Goal: Task Accomplishment & Management: Use online tool/utility

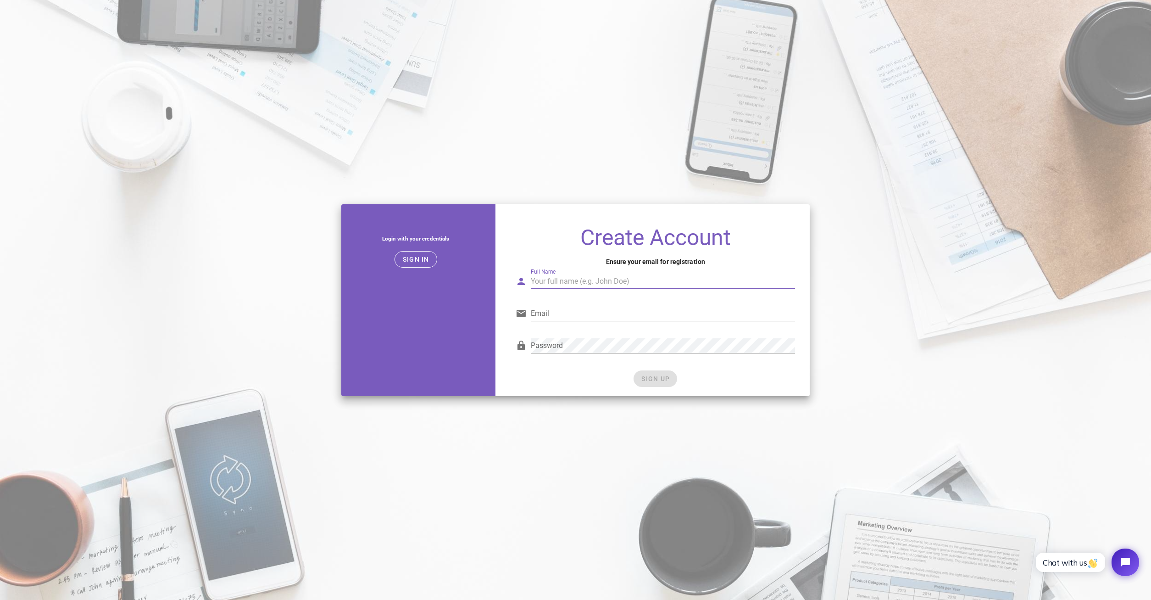
click at [556, 279] on div "Full Name" at bounding box center [663, 281] width 264 height 15
type input "Luke Garceau"
type input "ltgarc768@gmail.com"
click at [592, 382] on div "SIGN UP" at bounding box center [655, 378] width 279 height 17
click at [670, 378] on button "SIGN UP" at bounding box center [655, 378] width 44 height 17
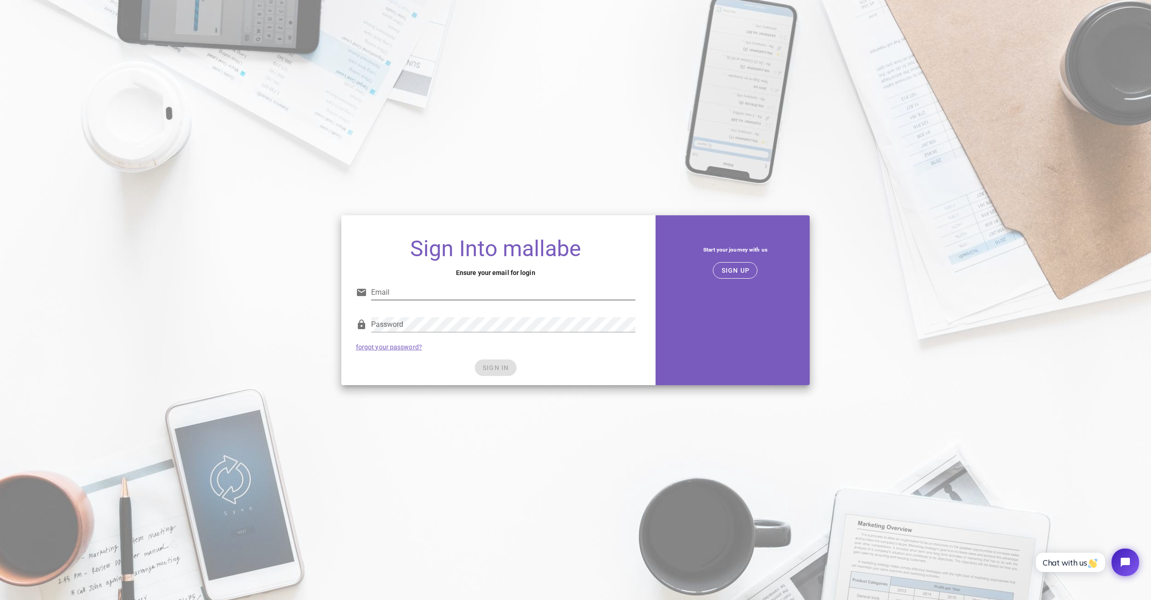
click at [539, 292] on input "Email" at bounding box center [503, 292] width 264 height 15
type input "ltgarc768@gmail.com"
click at [511, 370] on button "SIGN IN" at bounding box center [496, 367] width 42 height 17
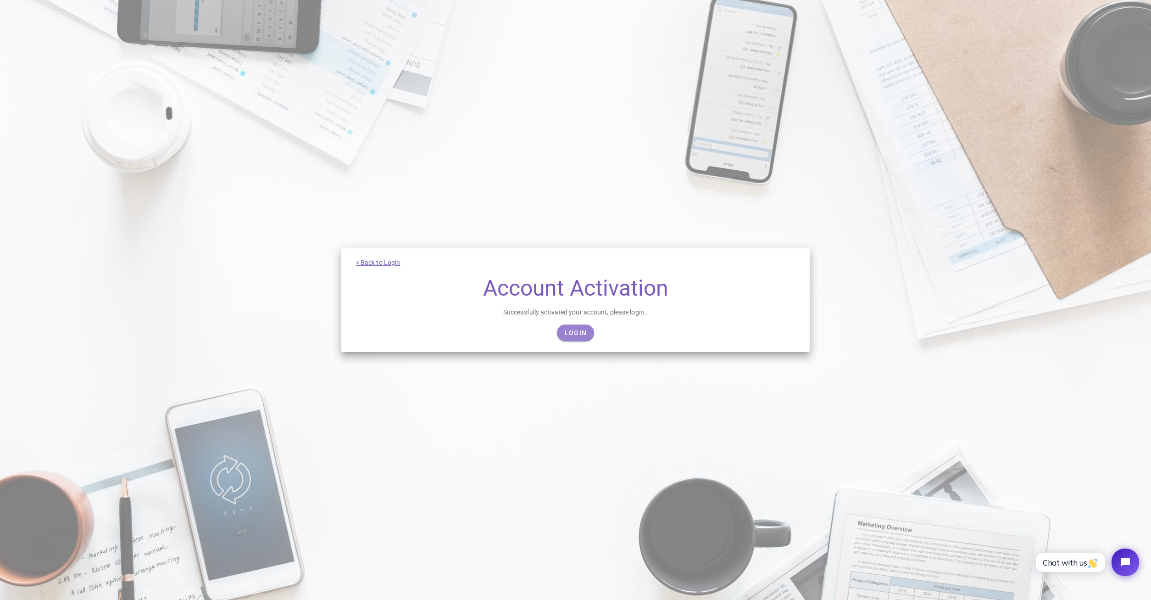
click at [569, 333] on span "Login" at bounding box center [575, 332] width 22 height 7
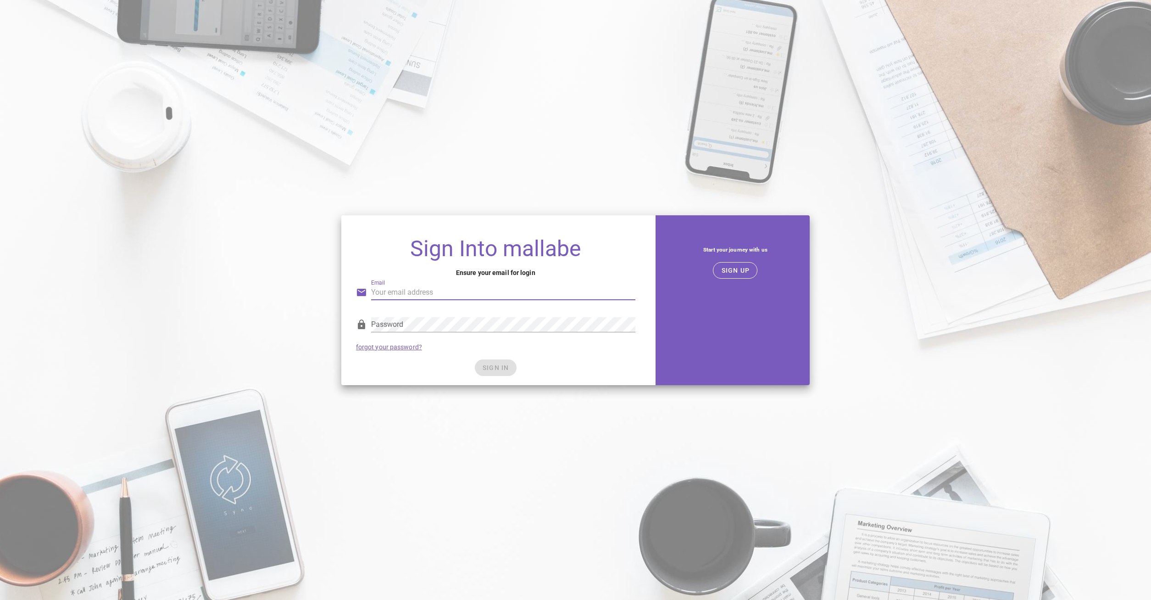
click at [464, 294] on input "Email" at bounding box center [503, 292] width 264 height 15
type input "[EMAIL_ADDRESS][DOMAIN_NAME]"
click at [491, 374] on button "SIGN IN" at bounding box center [496, 367] width 42 height 17
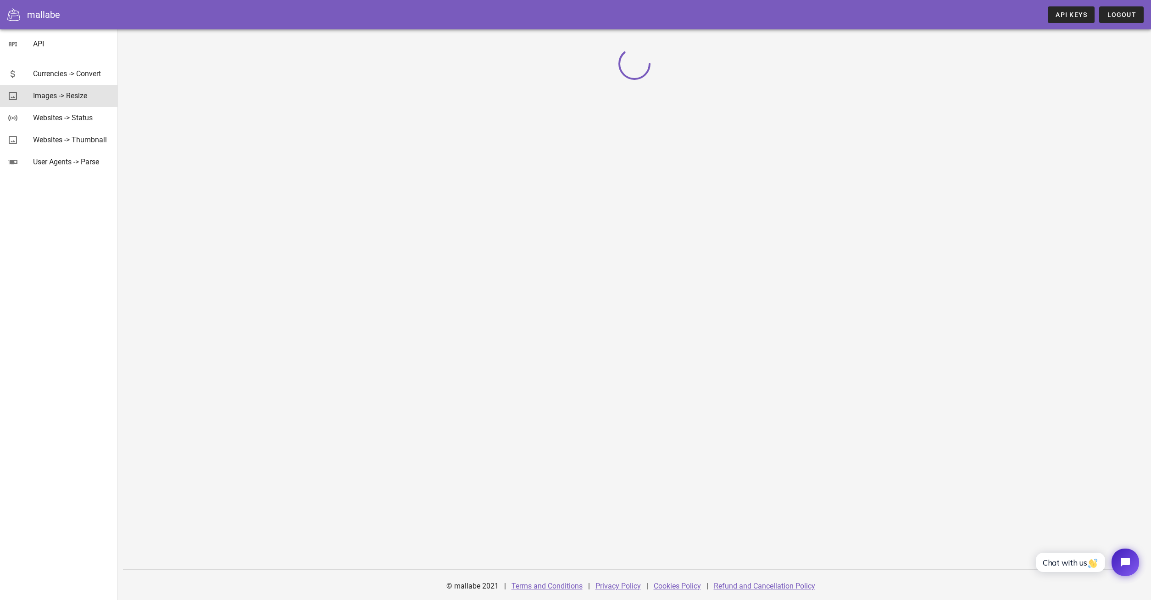
click at [78, 90] on div "Images -> Resize" at bounding box center [71, 96] width 77 height 20
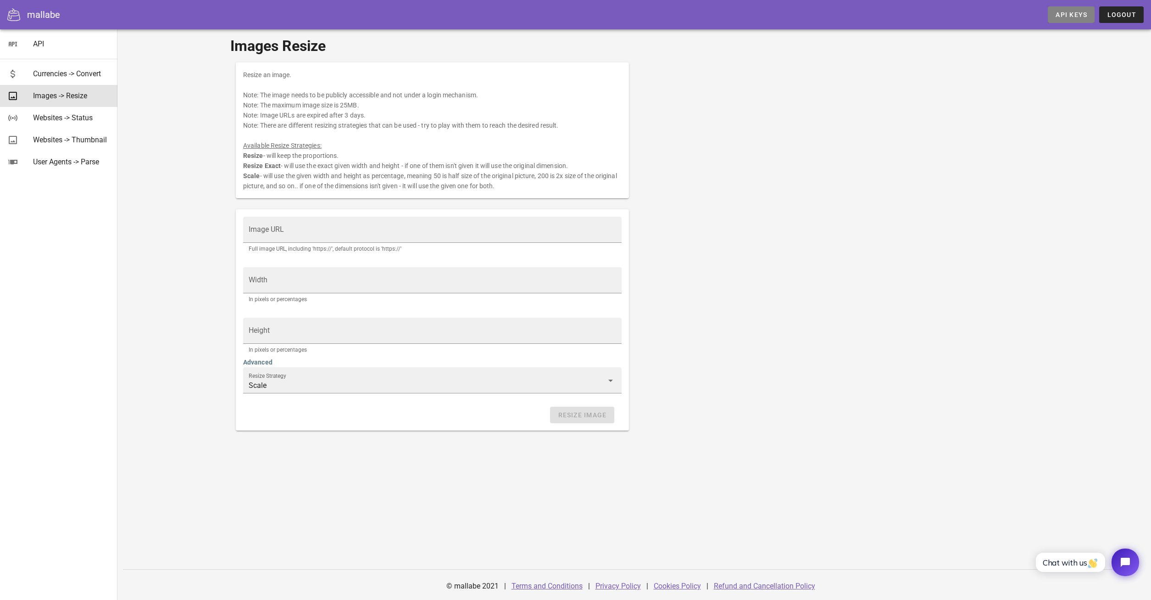
click at [1062, 11] on span "API Keys" at bounding box center [1071, 14] width 32 height 7
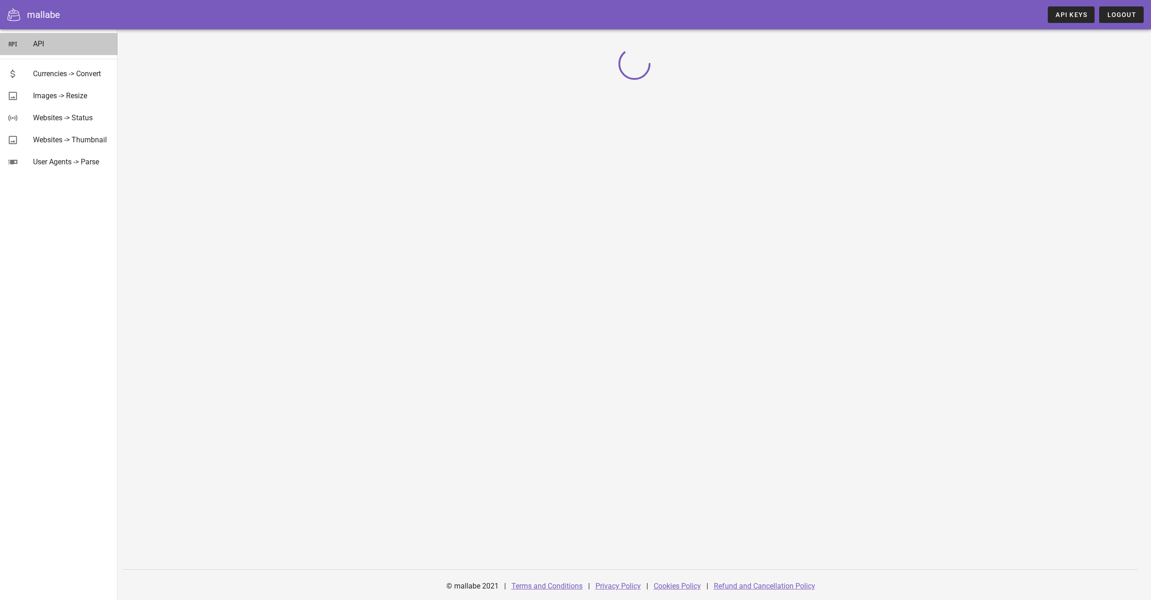
click at [83, 46] on div "API" at bounding box center [71, 43] width 77 height 9
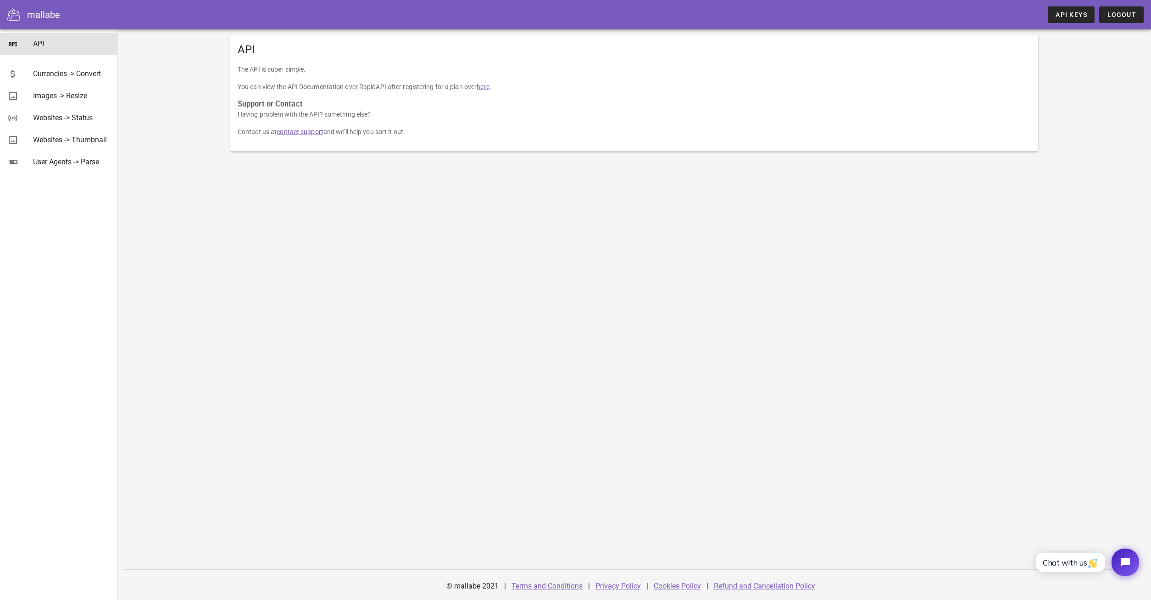
click at [489, 85] on link "here" at bounding box center [483, 86] width 12 height 7
